Goal: Task Accomplishment & Management: Use online tool/utility

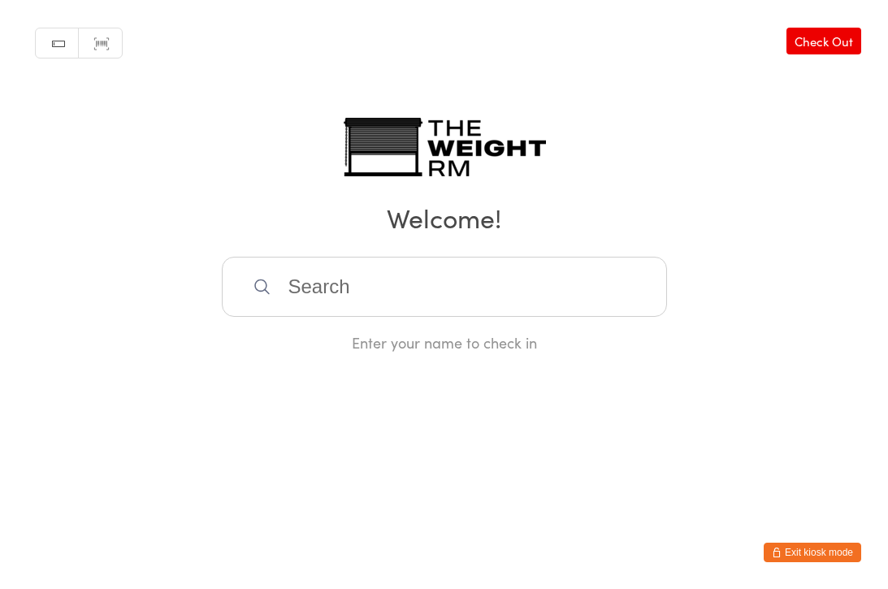
click at [292, 305] on input "search" at bounding box center [444, 287] width 445 height 60
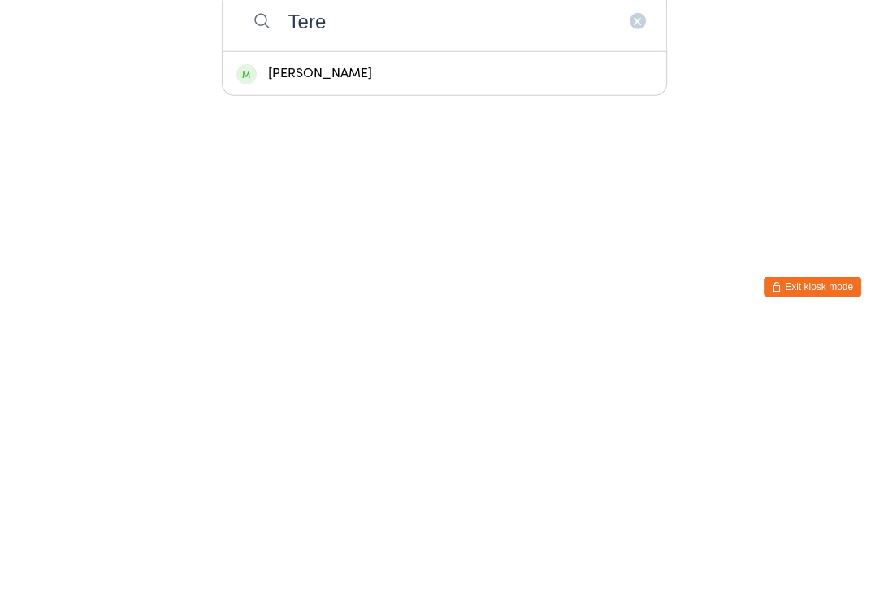
type input "Tere"
click at [322, 328] on div "[PERSON_NAME]" at bounding box center [444, 339] width 416 height 22
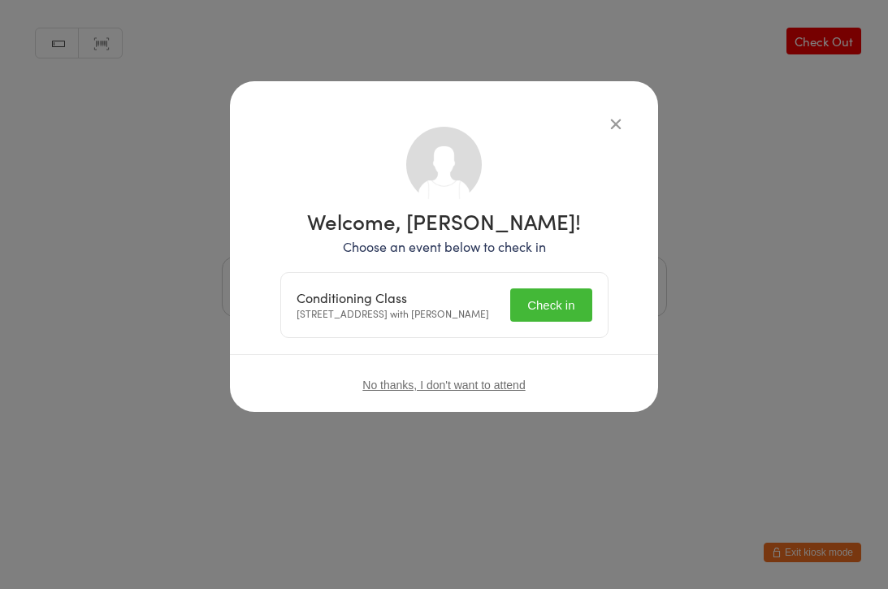
click at [562, 306] on button "Check in" at bounding box center [550, 305] width 81 height 33
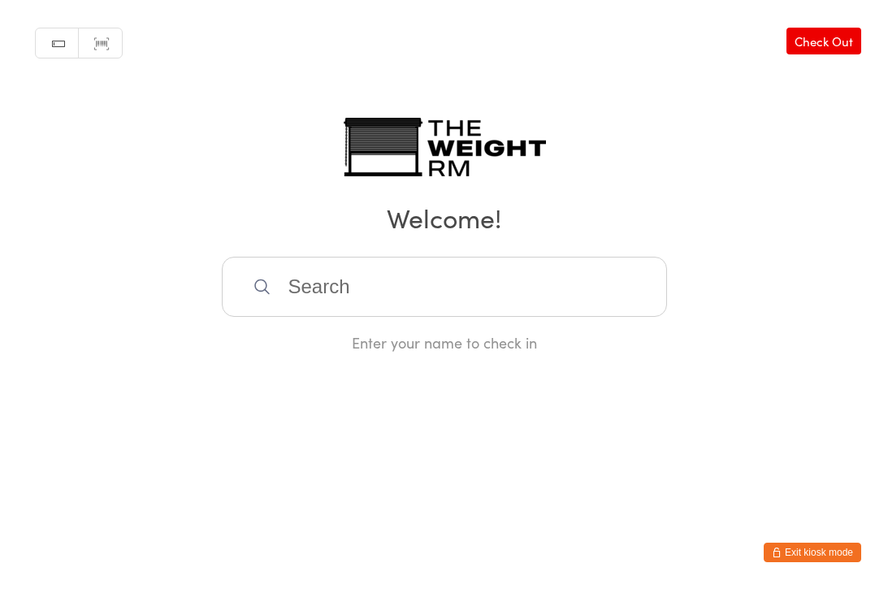
click at [387, 289] on input "search" at bounding box center [444, 287] width 445 height 60
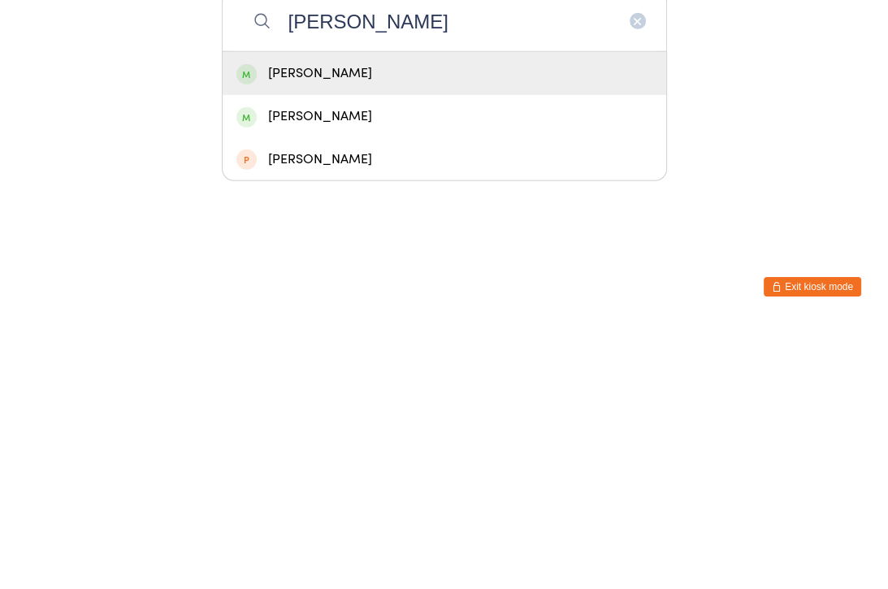
type input "[PERSON_NAME]"
click at [387, 328] on div "[PERSON_NAME]" at bounding box center [444, 339] width 416 height 22
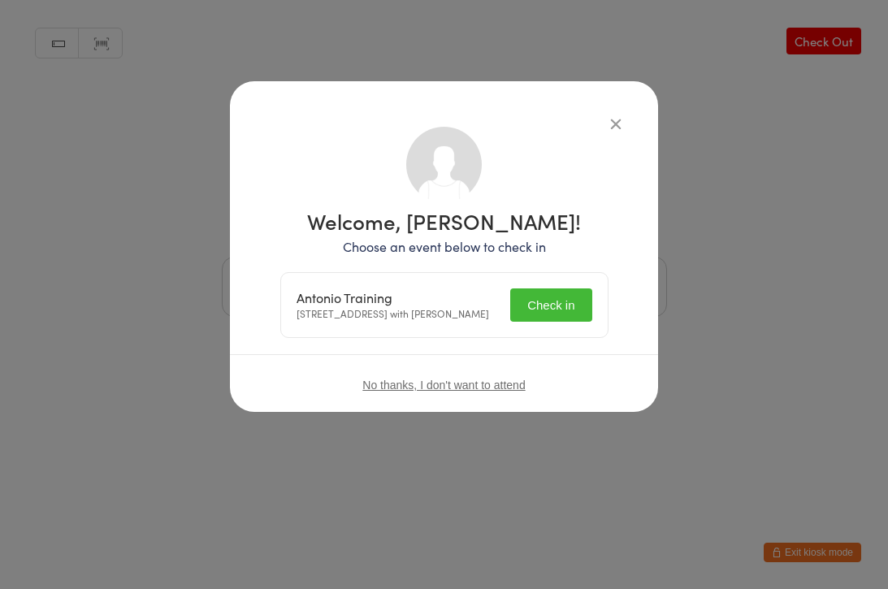
click at [543, 310] on button "Check in" at bounding box center [550, 305] width 81 height 33
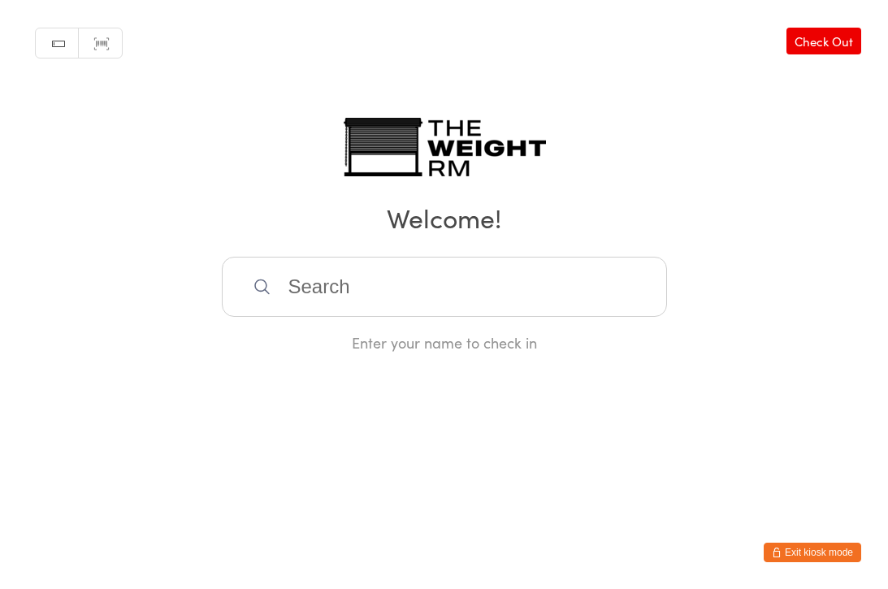
click at [551, 313] on input "search" at bounding box center [444, 287] width 445 height 60
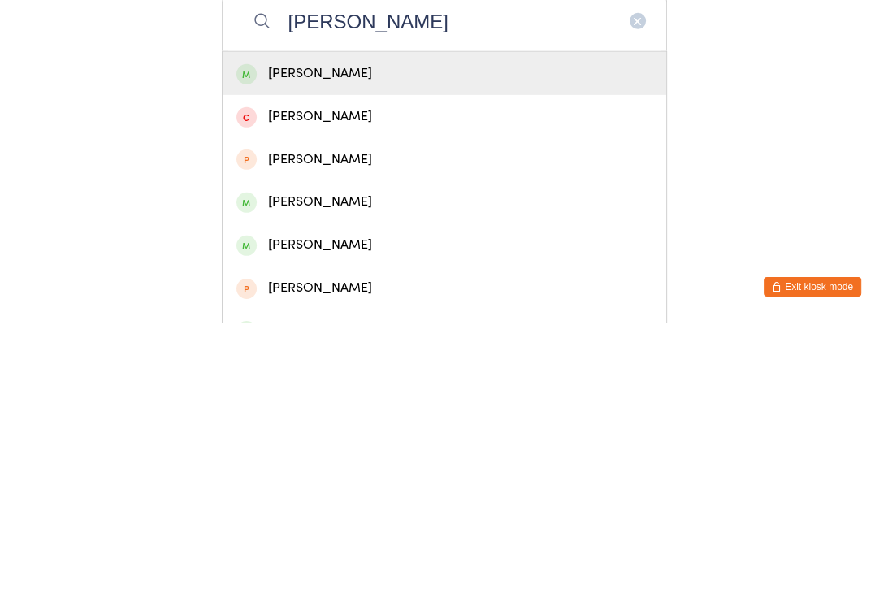
type input "Maria"
click at [384, 318] on div "[PERSON_NAME]" at bounding box center [445, 339] width 444 height 43
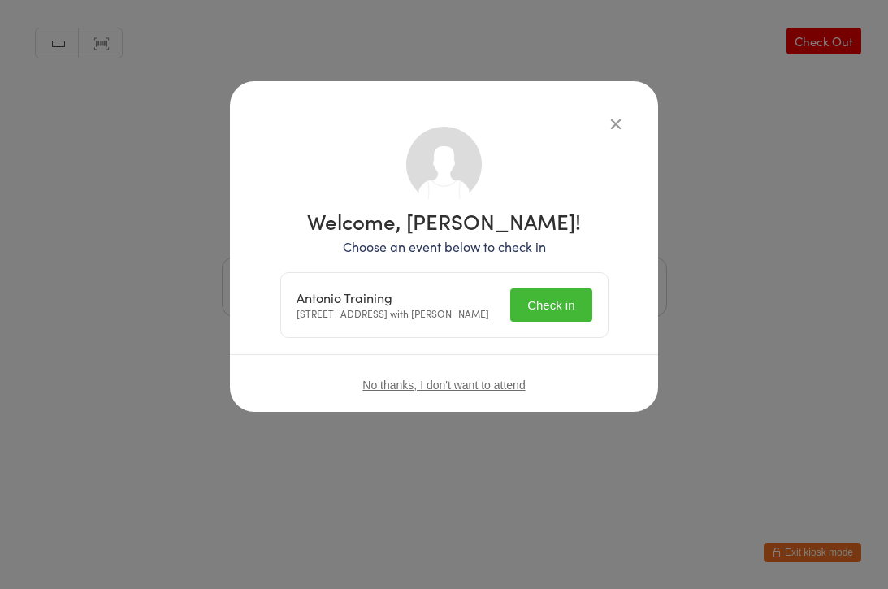
click at [555, 316] on button "Check in" at bounding box center [550, 305] width 81 height 33
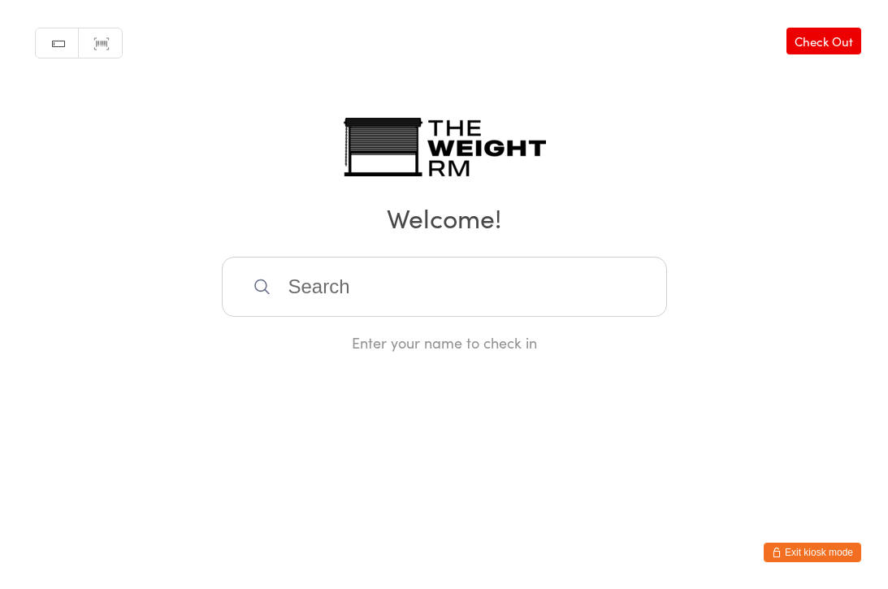
click at [431, 288] on input "search" at bounding box center [444, 287] width 445 height 60
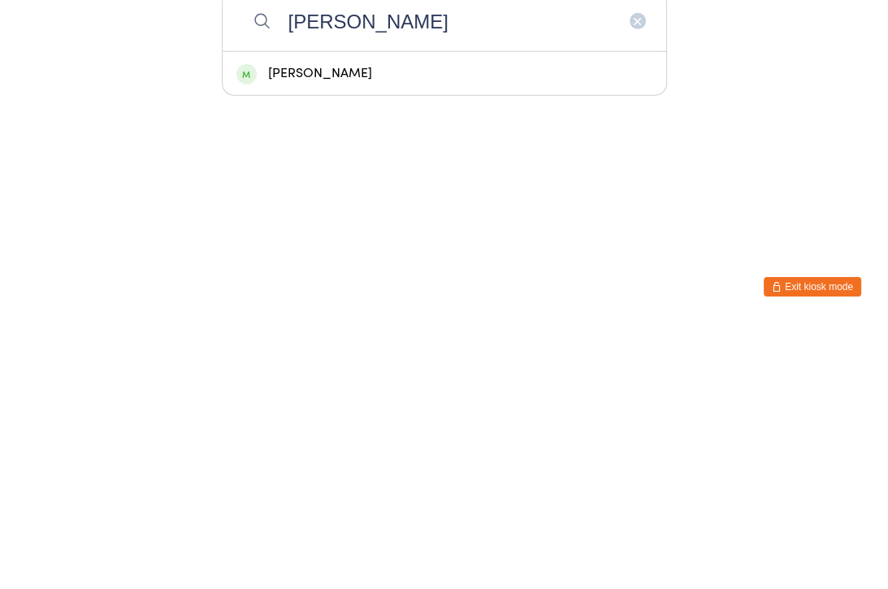
type input "Mcintyre"
click at [372, 328] on div "Ryan Mcintyre" at bounding box center [444, 339] width 416 height 22
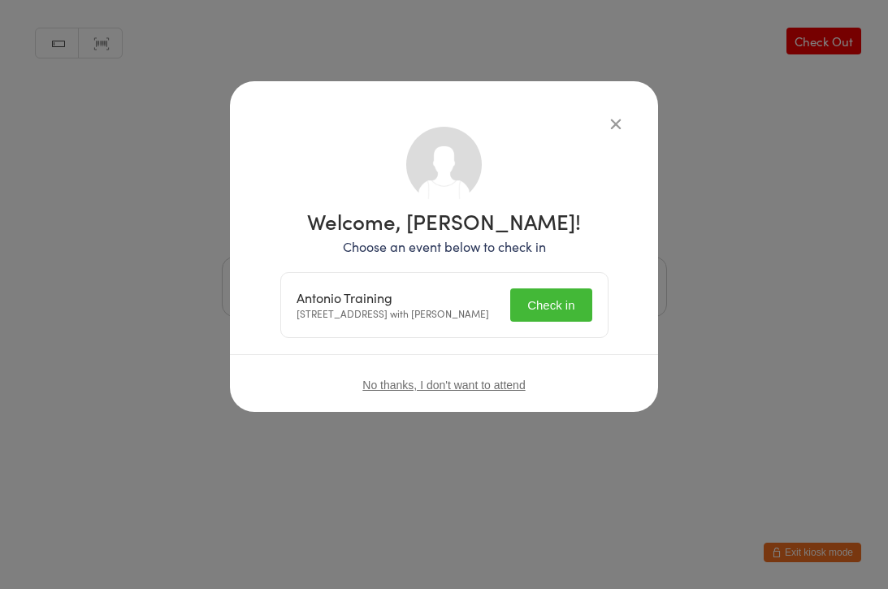
click at [567, 322] on button "Check in" at bounding box center [550, 305] width 81 height 33
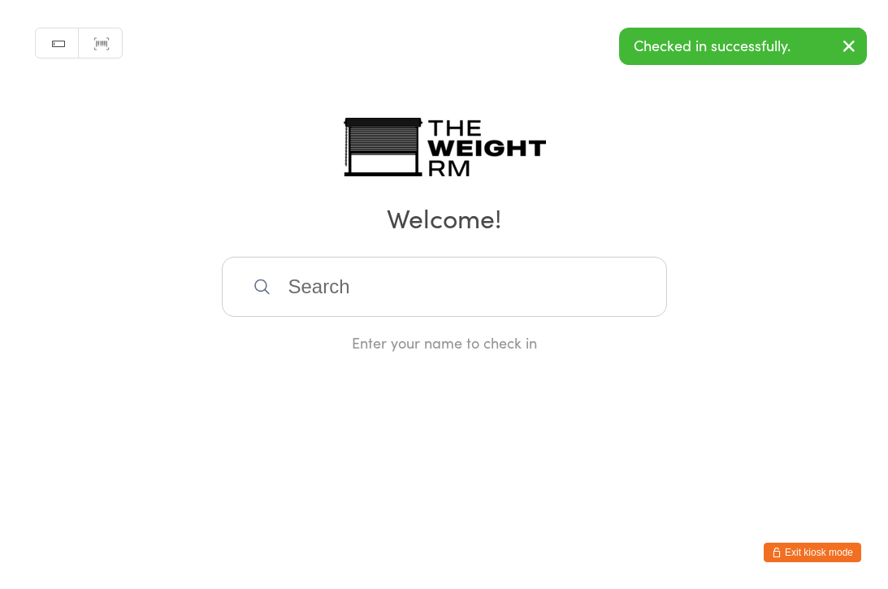
click at [486, 280] on input "search" at bounding box center [444, 287] width 445 height 60
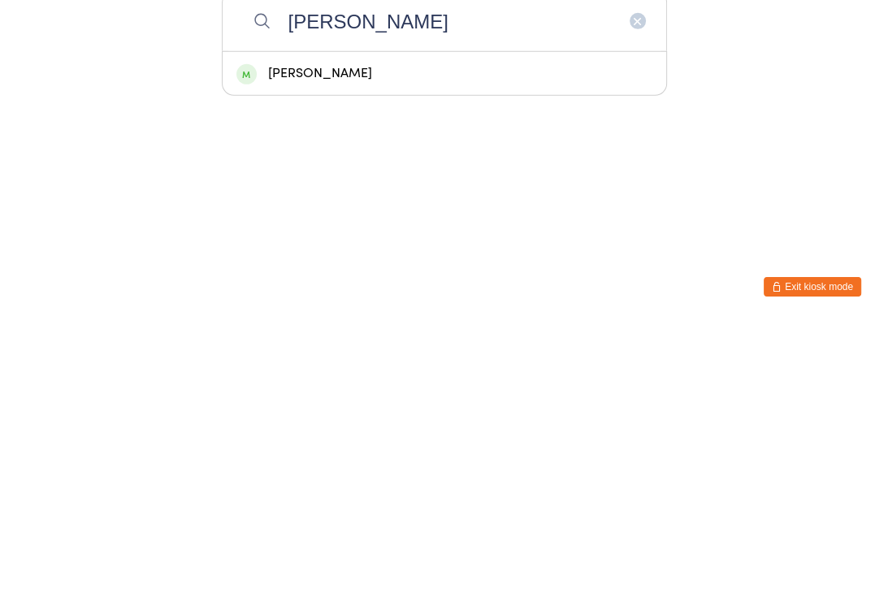
type input "Jimenez"
click at [423, 328] on div "Kasey Jimenez" at bounding box center [444, 339] width 416 height 22
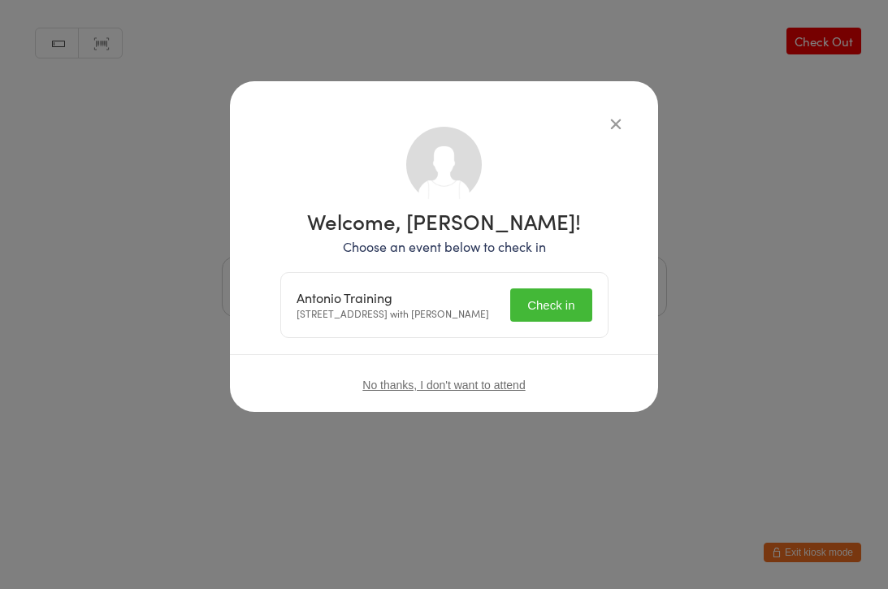
click at [545, 306] on button "Check in" at bounding box center [550, 305] width 81 height 33
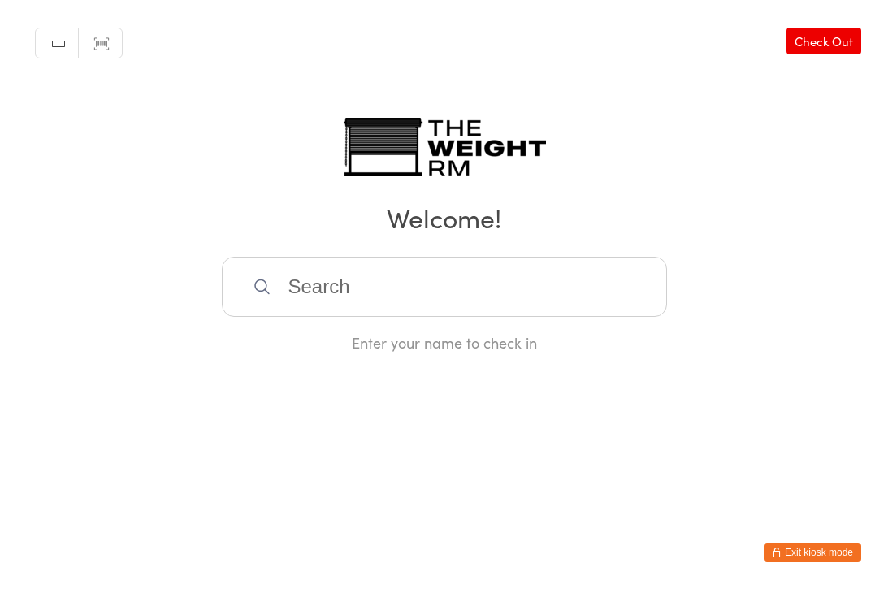
click at [413, 280] on input "search" at bounding box center [444, 287] width 445 height 60
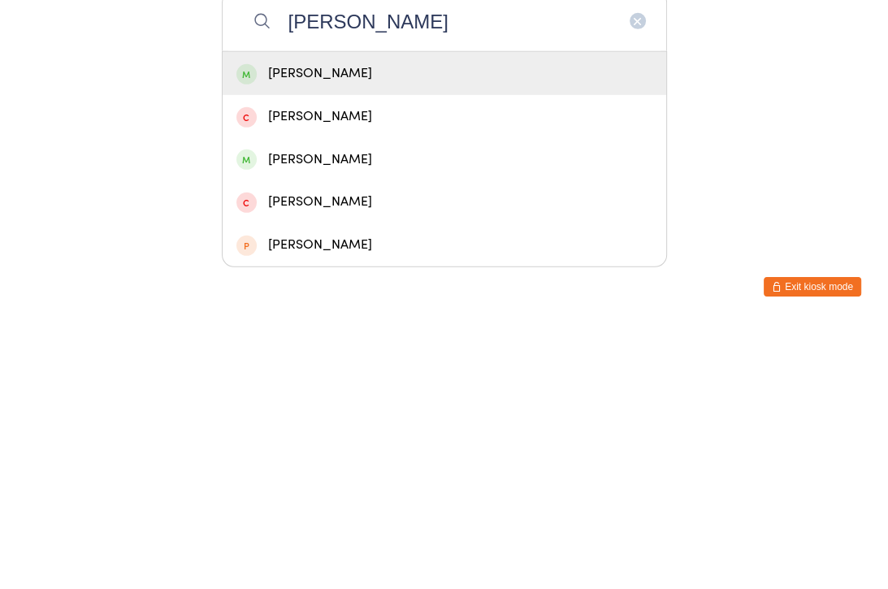
click at [449, 257] on input "Julie" at bounding box center [444, 287] width 445 height 60
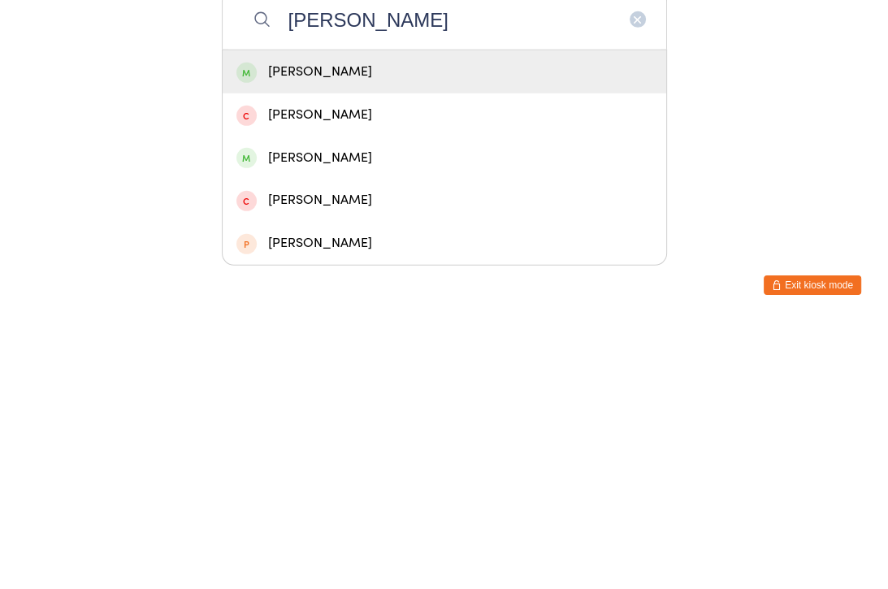
type input "Julie"
click at [295, 328] on div "Julie Ou" at bounding box center [444, 339] width 416 height 22
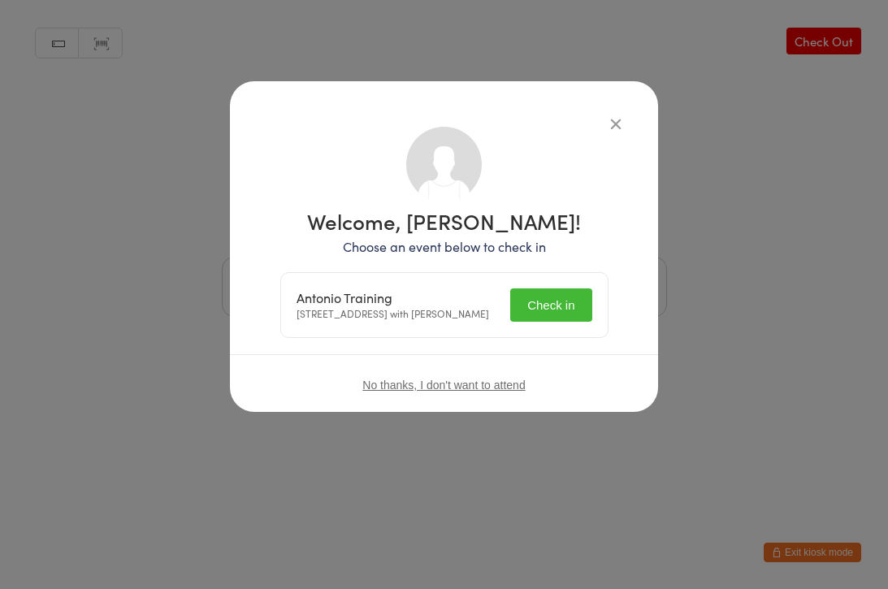
click at [549, 310] on button "Check in" at bounding box center [550, 305] width 81 height 33
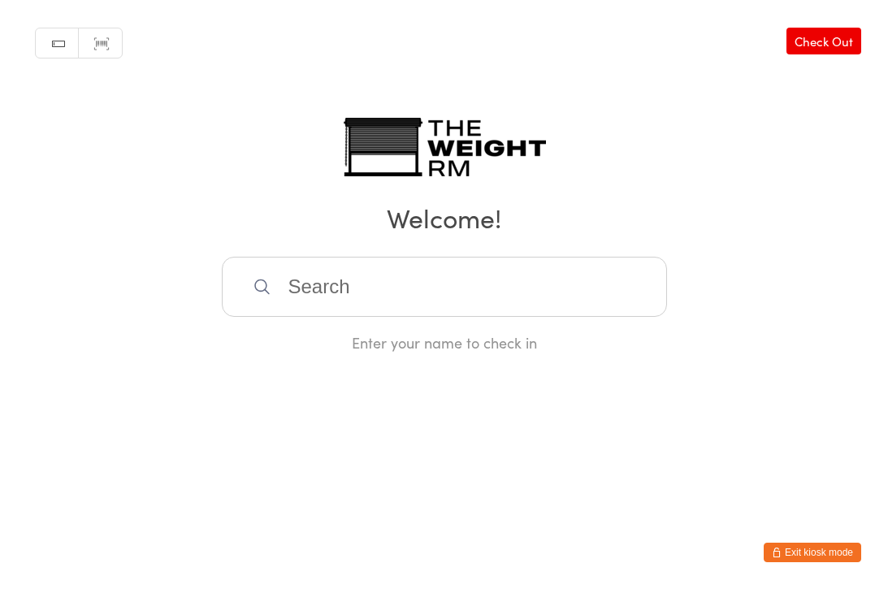
click at [367, 296] on input "search" at bounding box center [444, 287] width 445 height 60
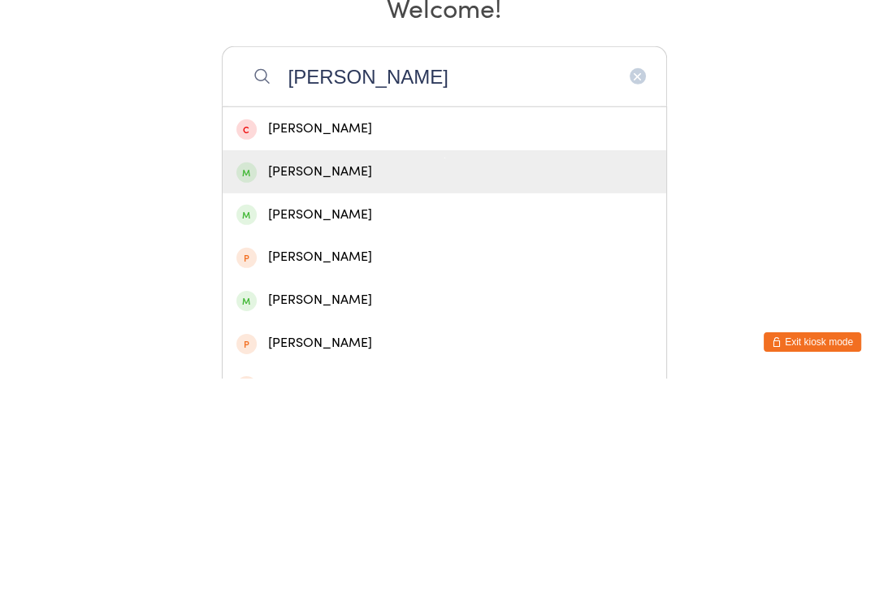
type input "Martina"
click at [371, 371] on div "Martina Barnhart" at bounding box center [444, 382] width 416 height 22
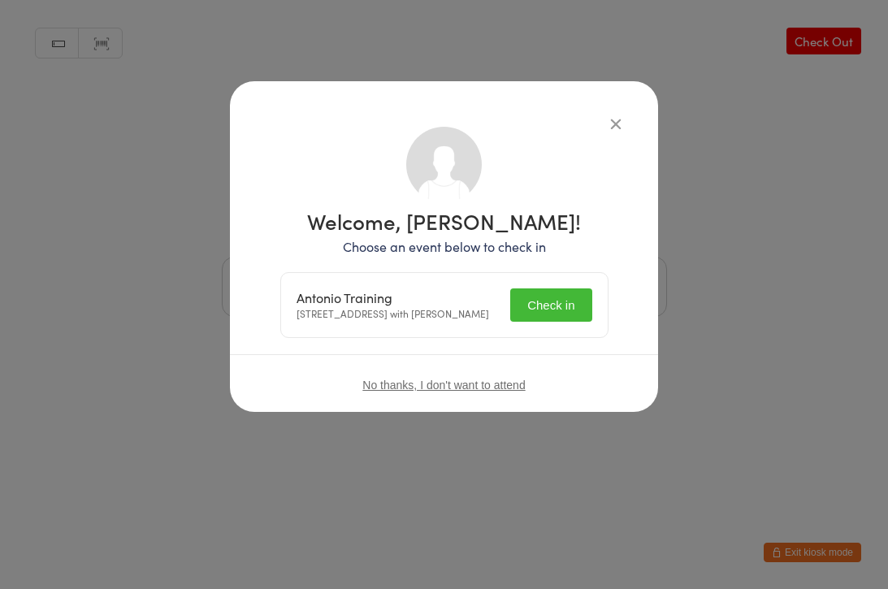
click at [558, 303] on button "Check in" at bounding box center [550, 305] width 81 height 33
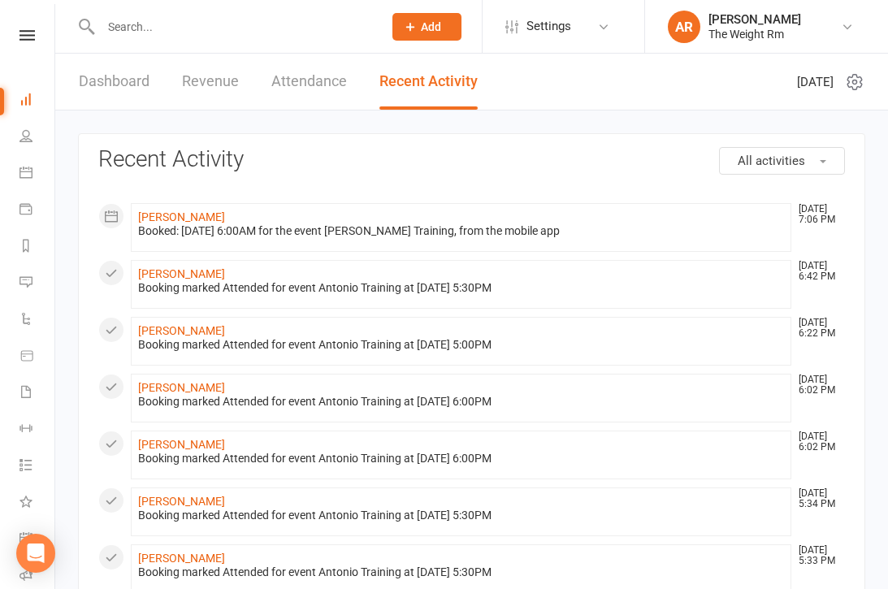
click at [23, 176] on icon at bounding box center [26, 172] width 13 height 13
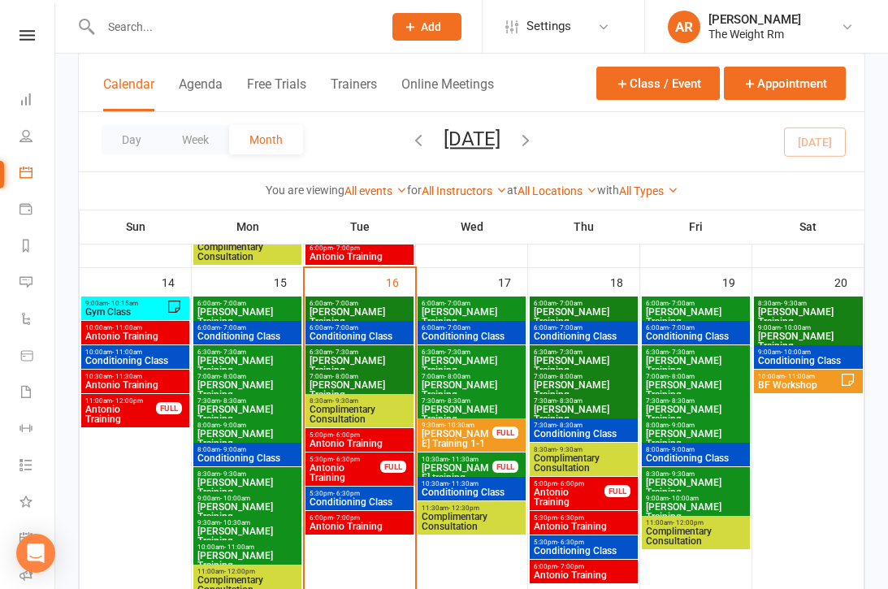
scroll to position [763, 0]
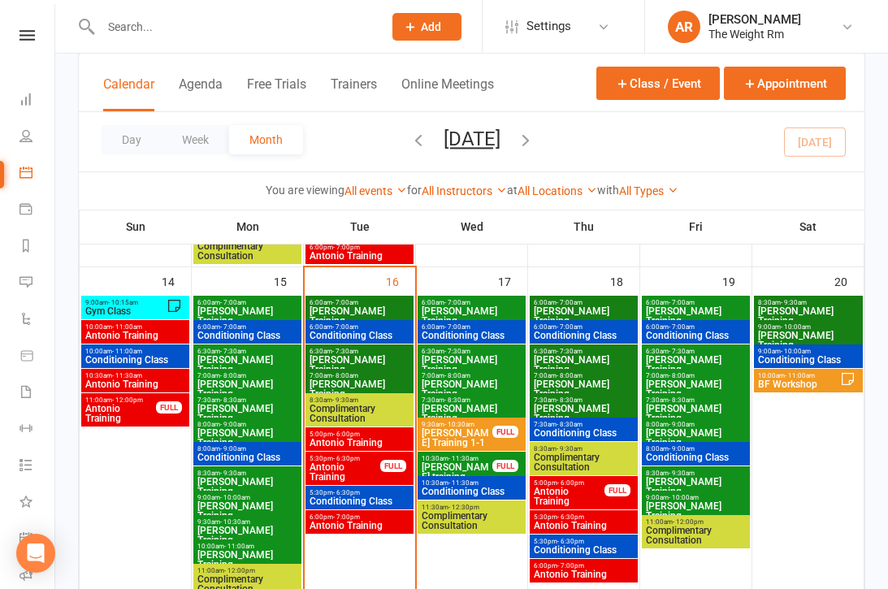
click at [487, 310] on span "Clayton Training" at bounding box center [472, 316] width 102 height 20
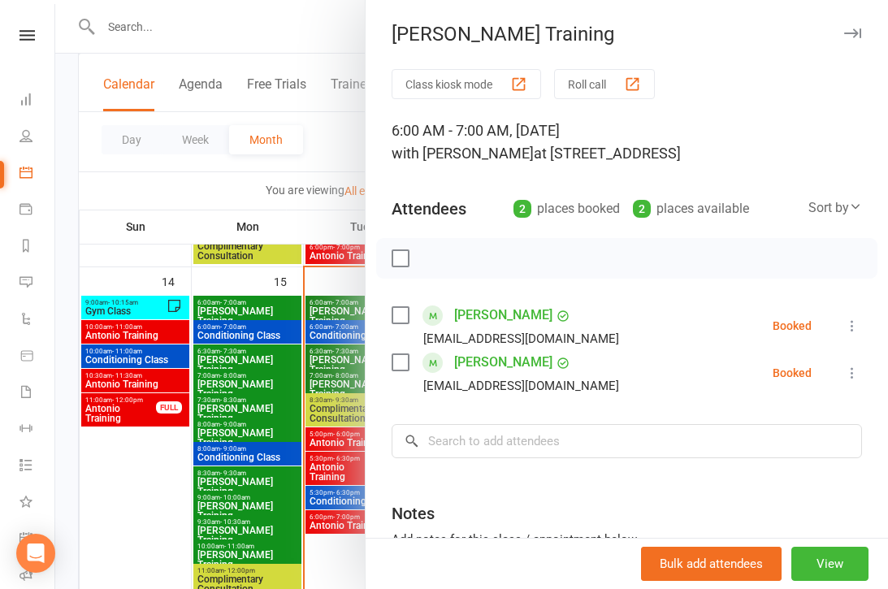
click at [306, 406] on div at bounding box center [471, 294] width 833 height 589
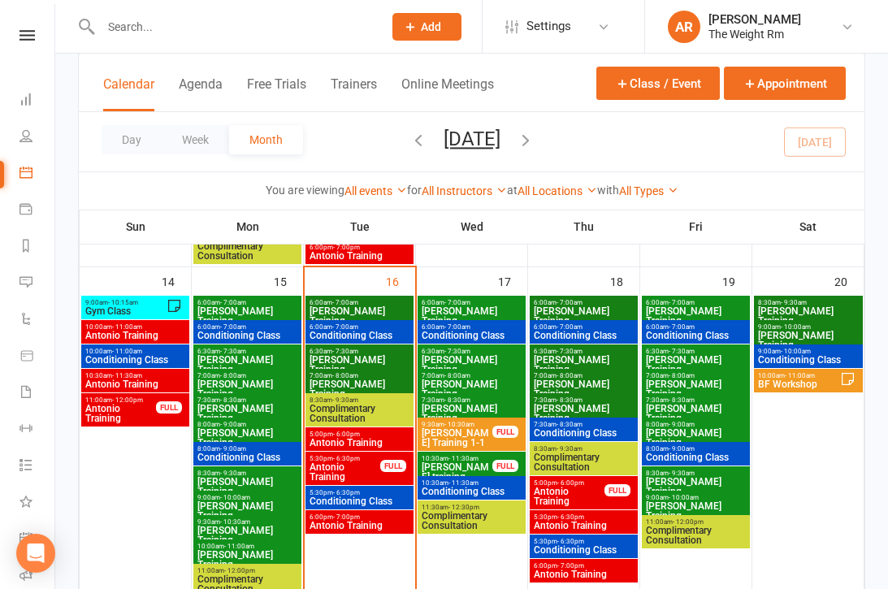
click at [372, 440] on span "Antonio Training" at bounding box center [360, 443] width 102 height 10
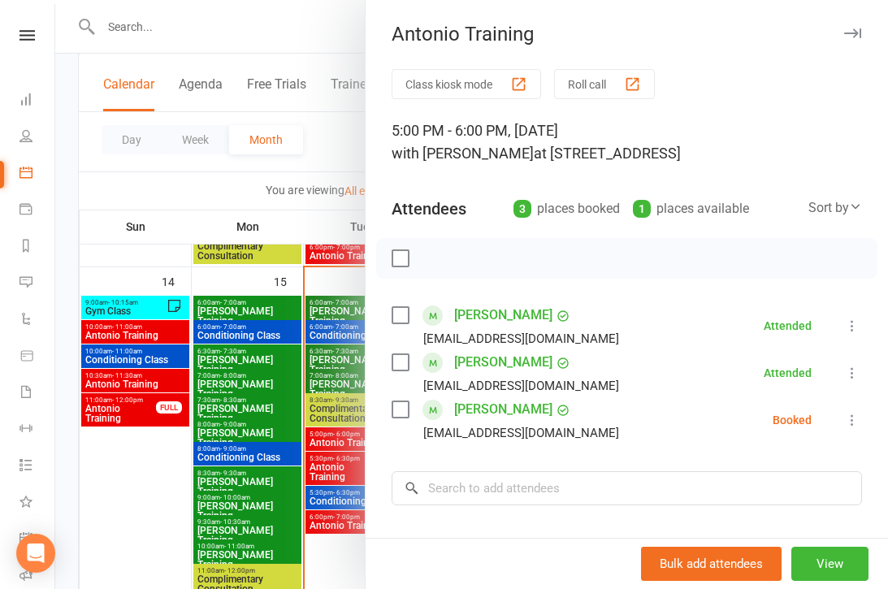
click at [853, 427] on icon at bounding box center [852, 420] width 16 height 16
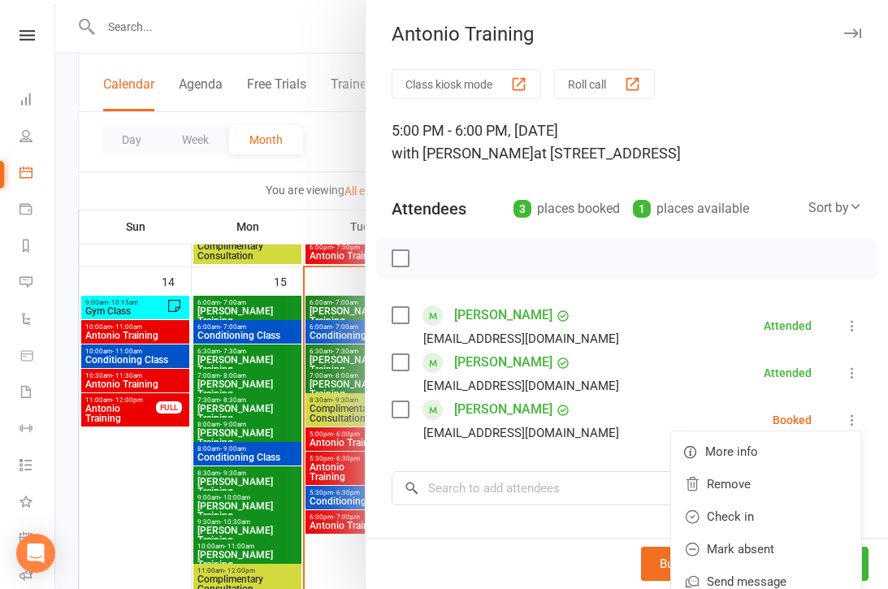
click at [745, 515] on link "Check in" at bounding box center [766, 517] width 190 height 33
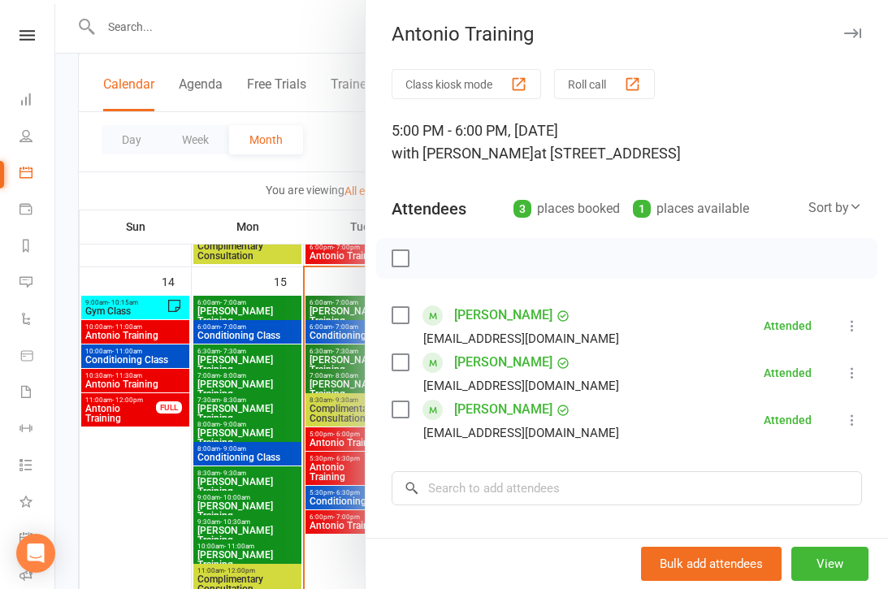
click at [294, 446] on div at bounding box center [471, 294] width 833 height 589
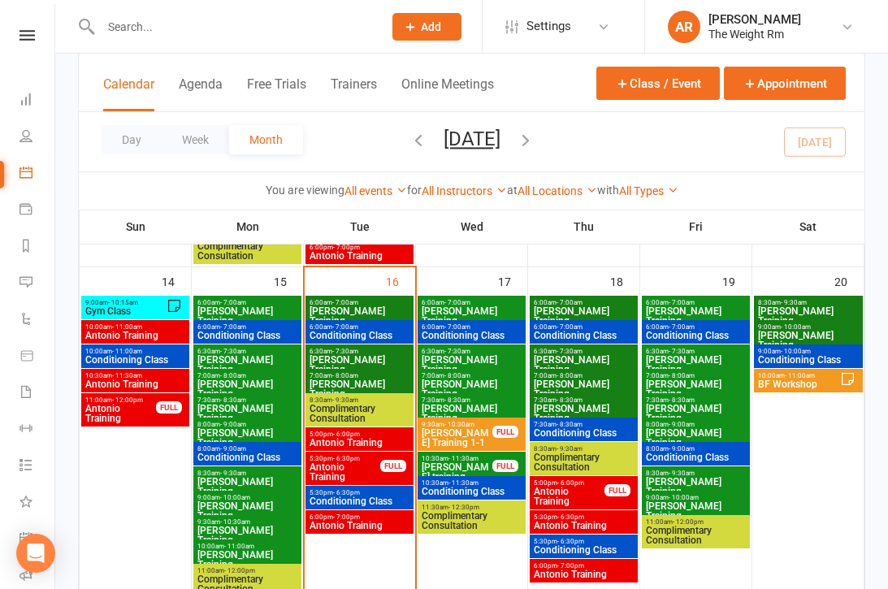
click at [371, 477] on span "Antonio Training" at bounding box center [345, 472] width 72 height 20
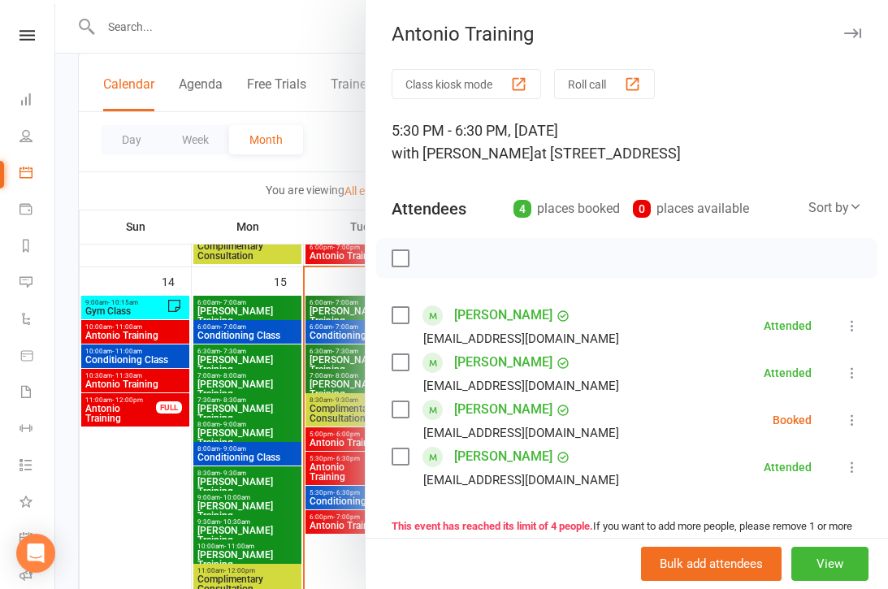
click at [288, 476] on div at bounding box center [471, 294] width 833 height 589
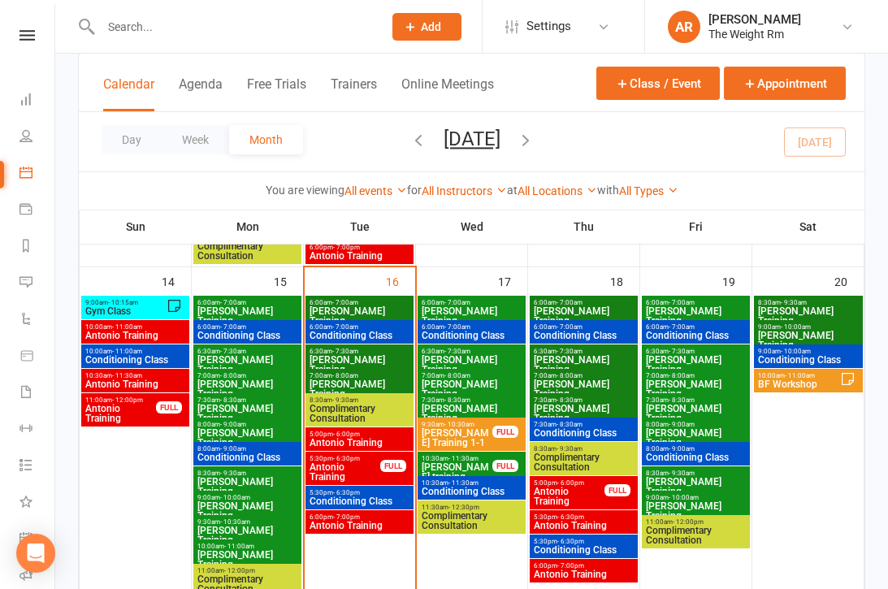
click at [350, 467] on span "Antonio Training" at bounding box center [345, 472] width 72 height 20
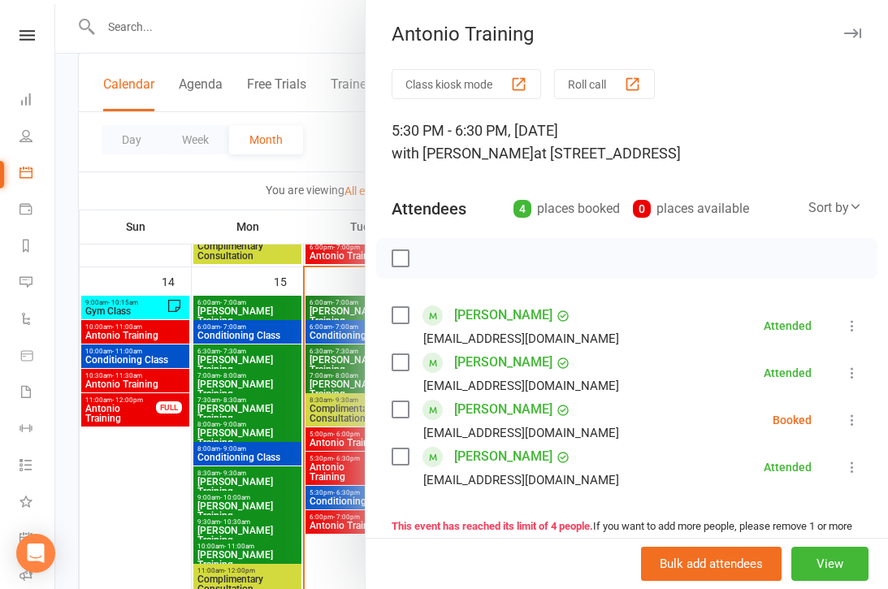
click at [850, 419] on icon at bounding box center [852, 420] width 16 height 16
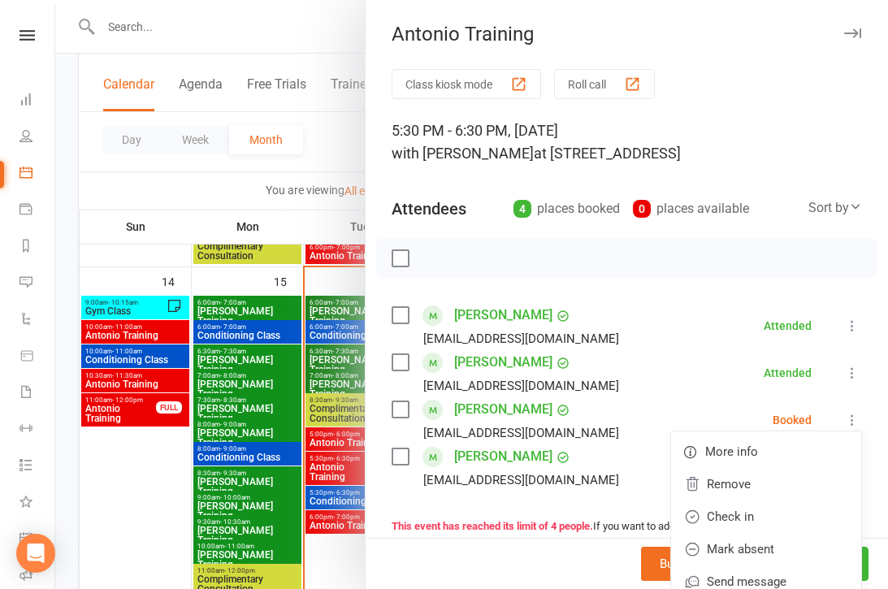
click at [763, 492] on link "Remove" at bounding box center [766, 484] width 190 height 33
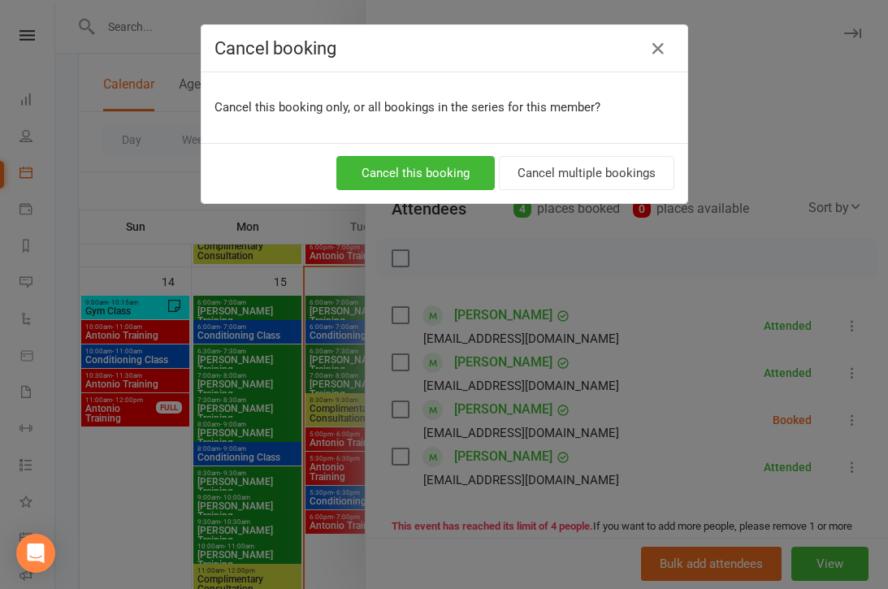
click at [433, 170] on button "Cancel this booking" at bounding box center [415, 173] width 158 height 34
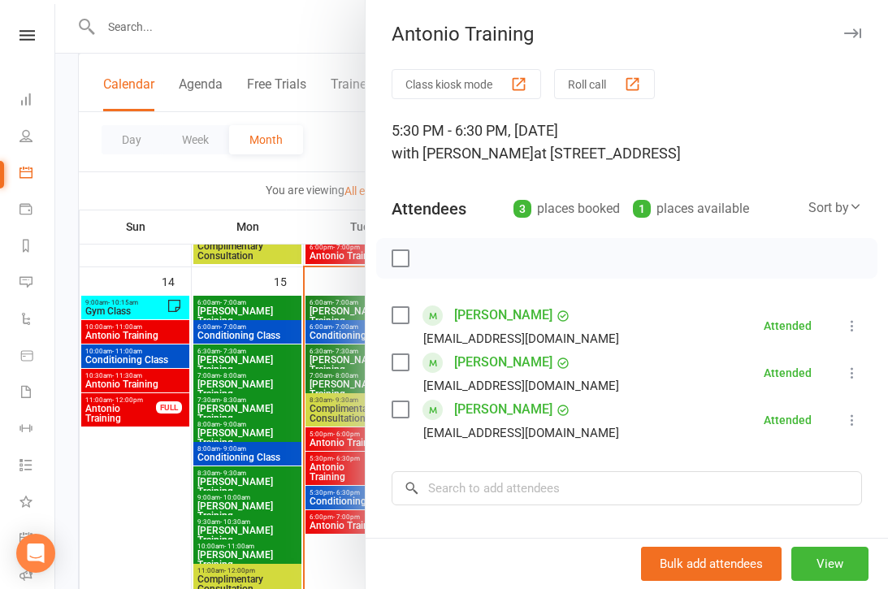
click at [308, 476] on div at bounding box center [471, 294] width 833 height 589
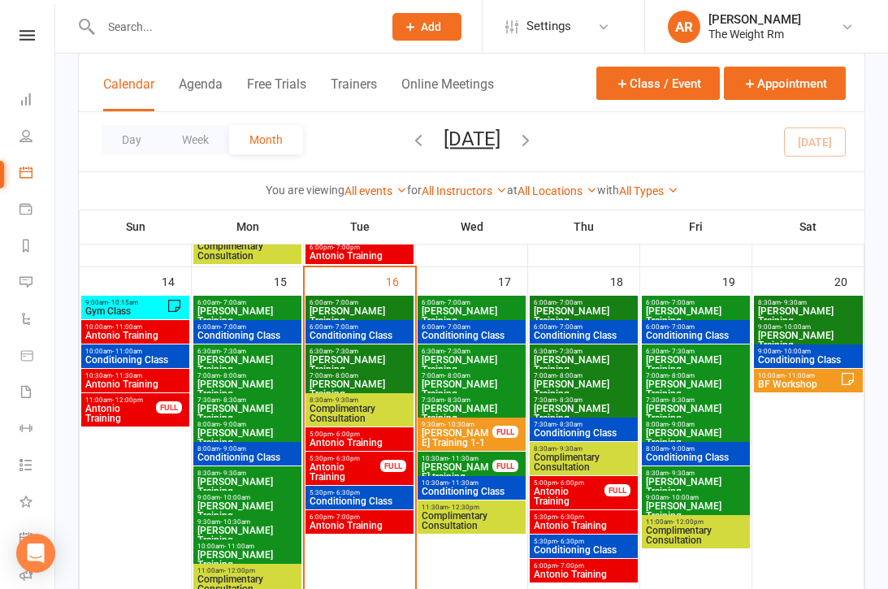
click at [343, 501] on span "Conditioning Class" at bounding box center [360, 502] width 102 height 10
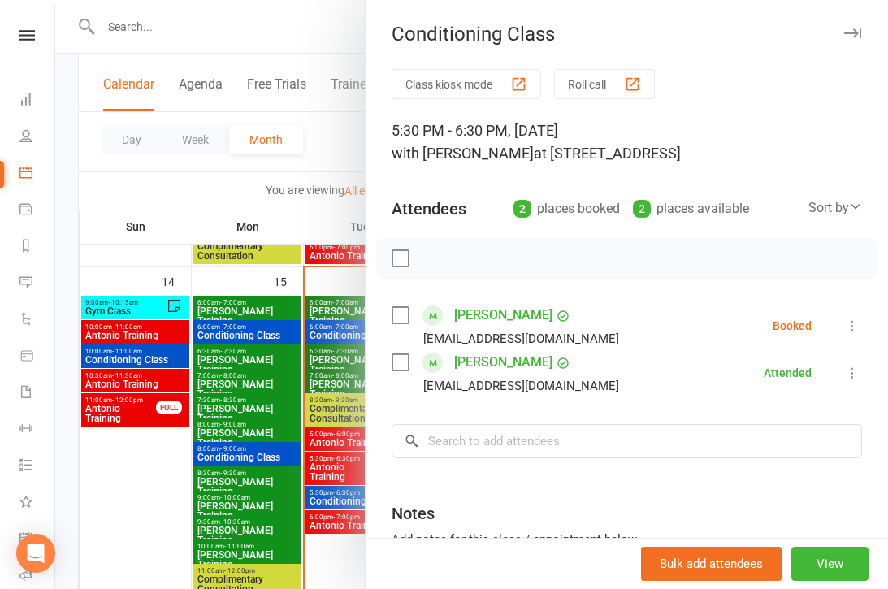
click at [858, 329] on icon at bounding box center [852, 326] width 16 height 16
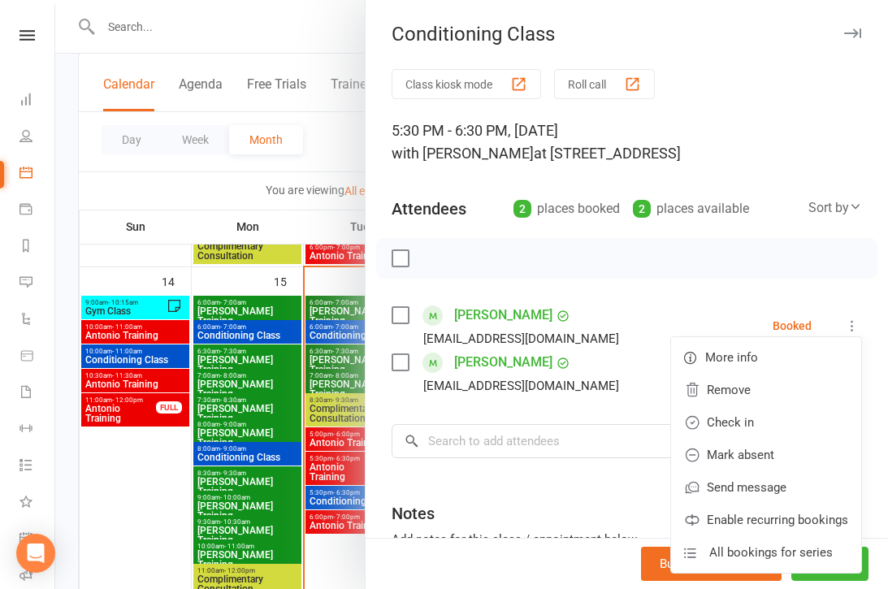
click at [767, 422] on link "Check in" at bounding box center [766, 422] width 190 height 33
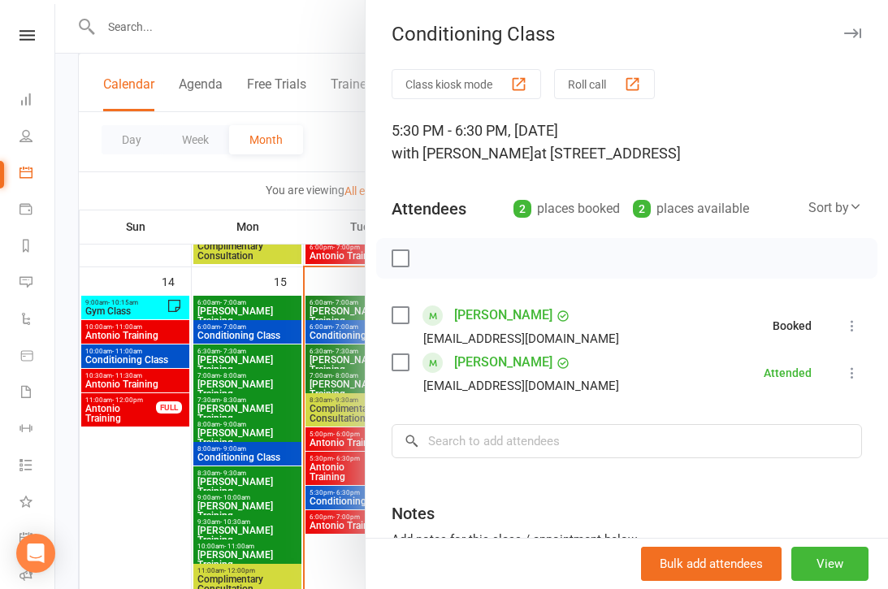
click at [298, 469] on div at bounding box center [471, 294] width 833 height 589
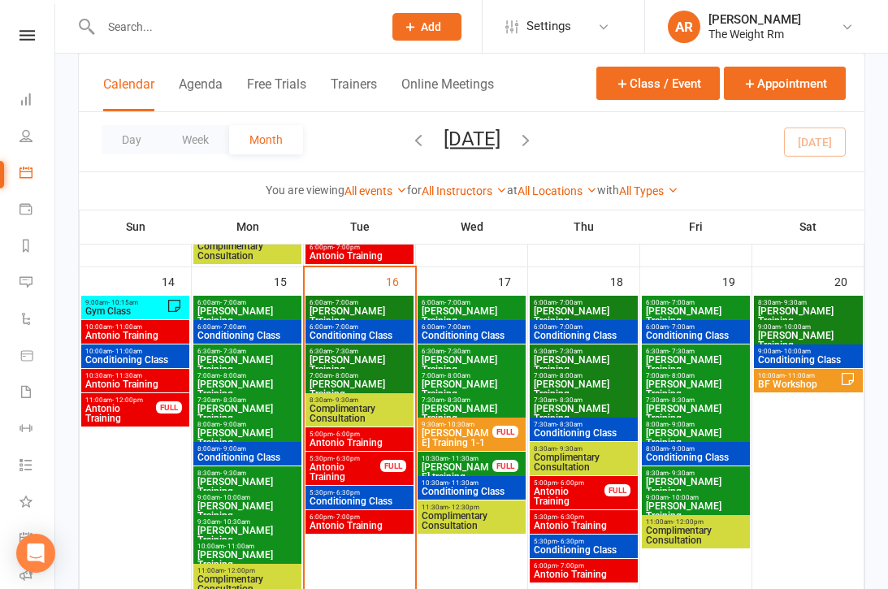
click at [385, 524] on span "Antonio Training" at bounding box center [360, 526] width 102 height 10
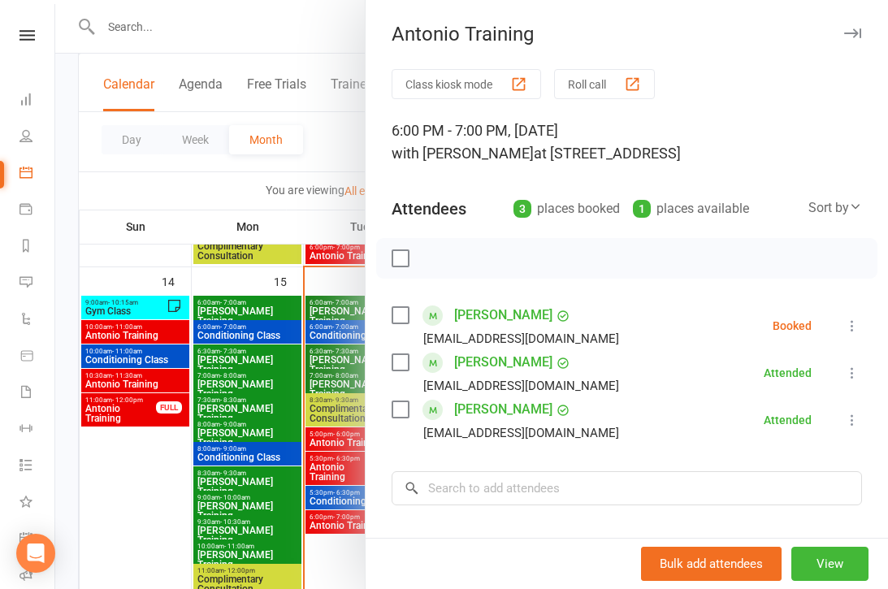
click at [858, 326] on icon at bounding box center [852, 326] width 16 height 16
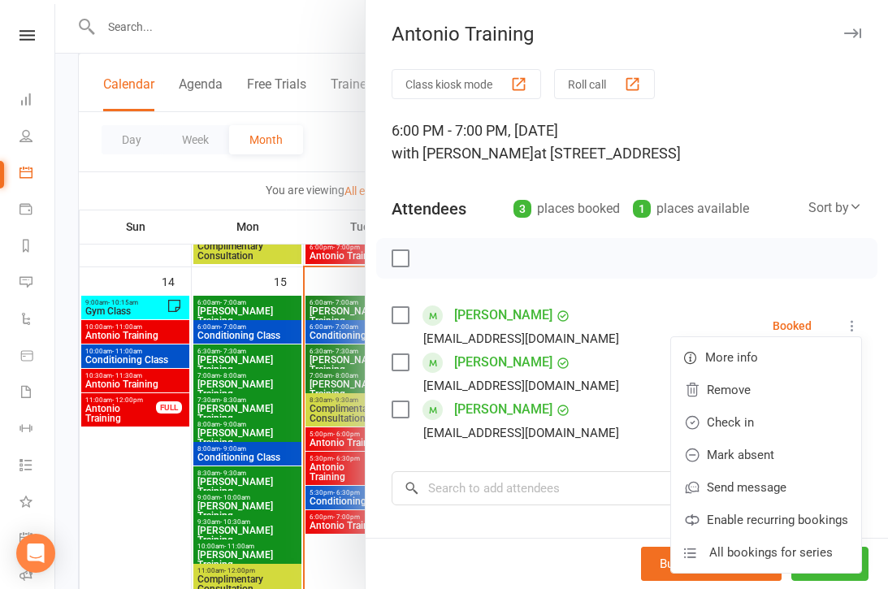
click at [763, 419] on link "Check in" at bounding box center [766, 422] width 190 height 33
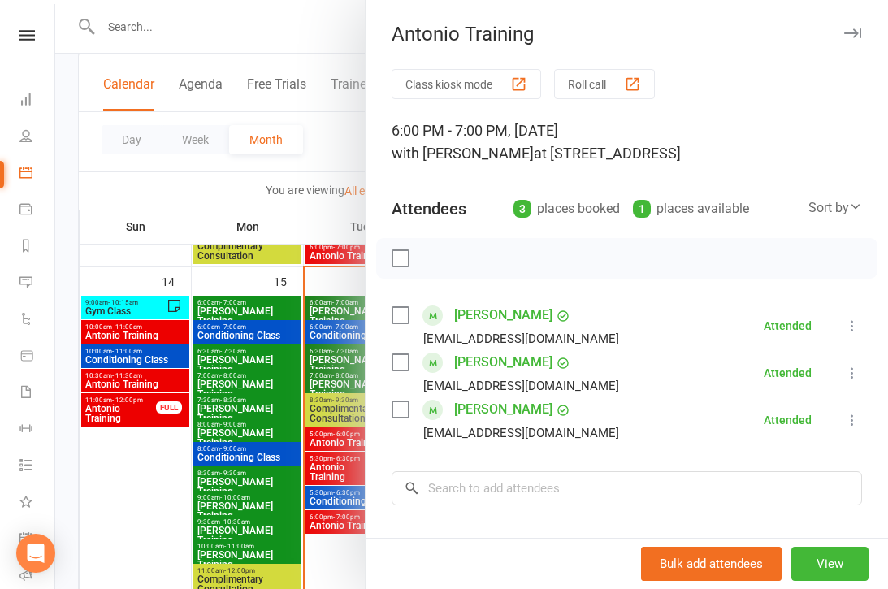
click at [296, 402] on div at bounding box center [471, 294] width 833 height 589
